Goal: Task Accomplishment & Management: Complete application form

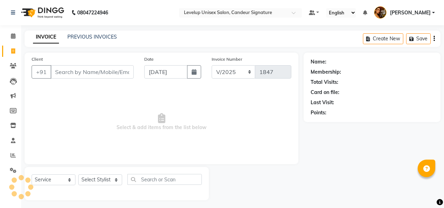
select select "7681"
select select "service"
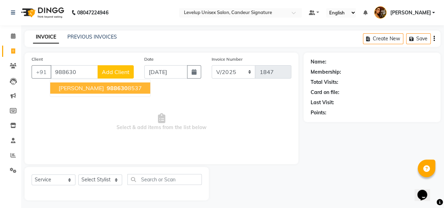
click at [79, 88] on span "[PERSON_NAME]" at bounding box center [81, 88] width 45 height 7
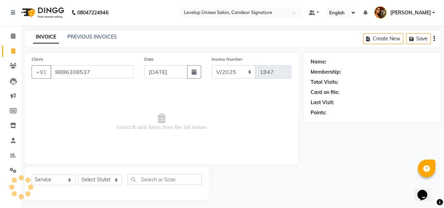
type input "9886308537"
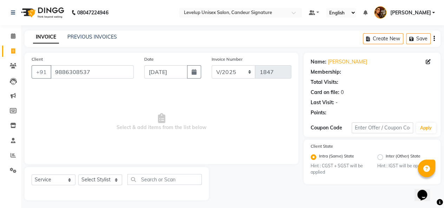
scroll to position [2, 0]
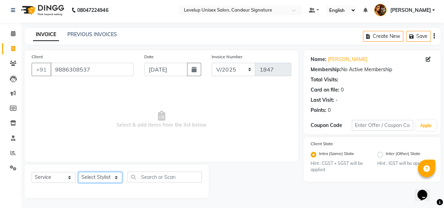
drag, startPoint x: 117, startPoint y: 177, endPoint x: 116, endPoint y: 173, distance: 4.0
click at [117, 177] on select "Select Stylist [PERSON_NAME] [PERSON_NAME] Furkan [PERSON_NAME] [PERSON_NAME] […" at bounding box center [100, 177] width 44 height 11
select select "84416"
click at [78, 172] on select "Select Stylist [PERSON_NAME] [PERSON_NAME] Furkan [PERSON_NAME] [PERSON_NAME] […" at bounding box center [100, 177] width 44 height 11
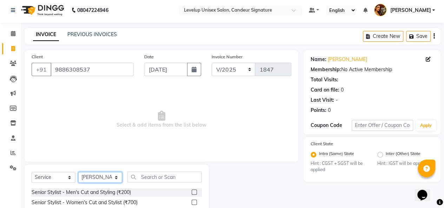
scroll to position [73, 0]
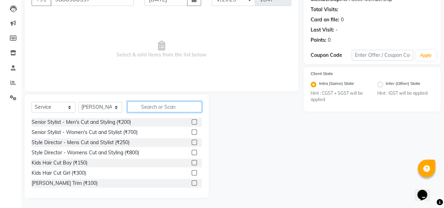
click at [146, 106] on input "text" at bounding box center [164, 106] width 74 height 11
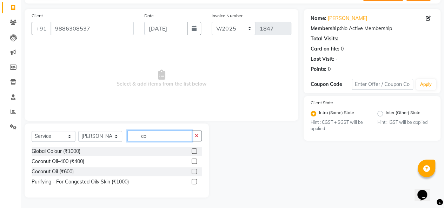
scroll to position [43, 0]
type input "co"
click at [194, 159] on label at bounding box center [194, 161] width 5 height 5
click at [194, 160] on input "checkbox" at bounding box center [194, 162] width 5 height 5
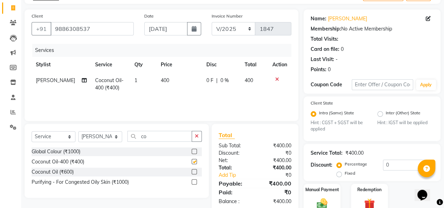
checkbox input "false"
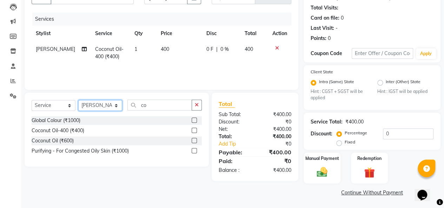
click at [113, 106] on select "Select Stylist [PERSON_NAME] [PERSON_NAME] Furkan [PERSON_NAME] [PERSON_NAME] […" at bounding box center [100, 105] width 44 height 11
select select "75674"
click at [78, 100] on select "Select Stylist [PERSON_NAME] [PERSON_NAME] Furkan [PERSON_NAME] [PERSON_NAME] […" at bounding box center [100, 105] width 44 height 11
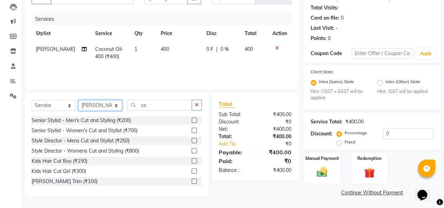
click at [117, 105] on select "Select Stylist [PERSON_NAME] [PERSON_NAME] Furkan [PERSON_NAME] [PERSON_NAME] […" at bounding box center [100, 105] width 44 height 11
drag, startPoint x: 197, startPoint y: 107, endPoint x: 183, endPoint y: 107, distance: 14.0
click at [197, 107] on button "button" at bounding box center [197, 105] width 10 height 11
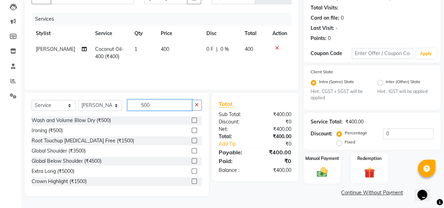
type input "500"
click at [192, 121] on label at bounding box center [194, 120] width 5 height 5
click at [192, 121] on input "checkbox" at bounding box center [194, 120] width 5 height 5
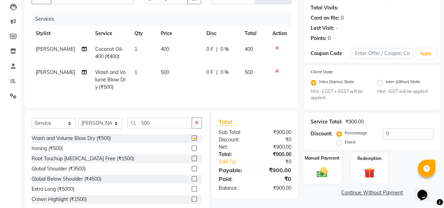
checkbox input "false"
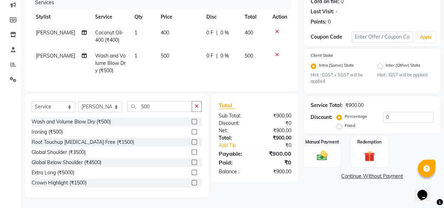
click at [362, 173] on link "Continue Without Payment" at bounding box center [372, 176] width 134 height 7
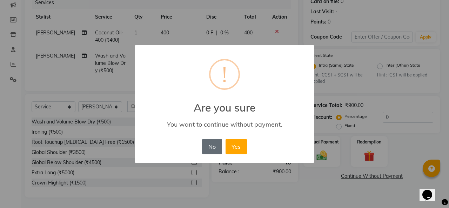
click at [212, 143] on button "No" at bounding box center [212, 146] width 20 height 15
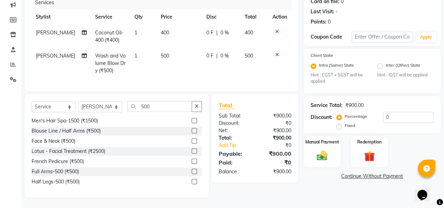
scroll to position [0, 0]
